Goal: Information Seeking & Learning: Learn about a topic

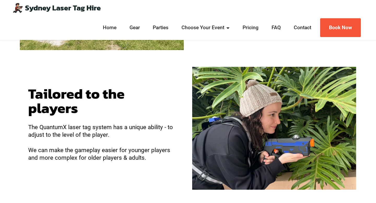
scroll to position [518, 0]
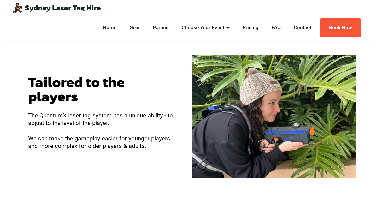
click at [249, 29] on link "Pricing" at bounding box center [250, 28] width 19 height 8
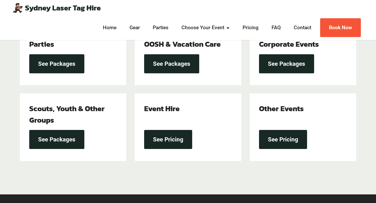
scroll to position [193, 0]
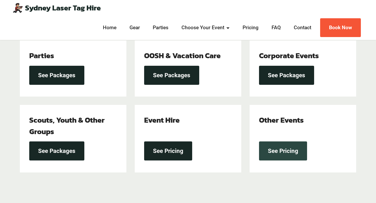
click at [281, 148] on link "See Pricing" at bounding box center [283, 150] width 48 height 19
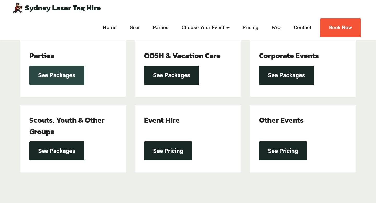
click at [76, 80] on link "See Packages" at bounding box center [56, 75] width 55 height 19
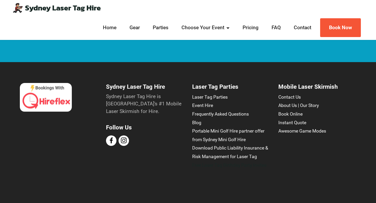
scroll to position [1042, 0]
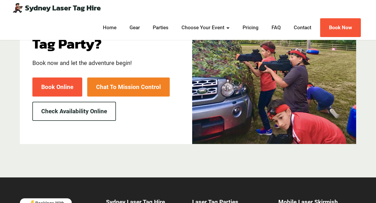
scroll to position [1870, 0]
